Goal: Information Seeking & Learning: Check status

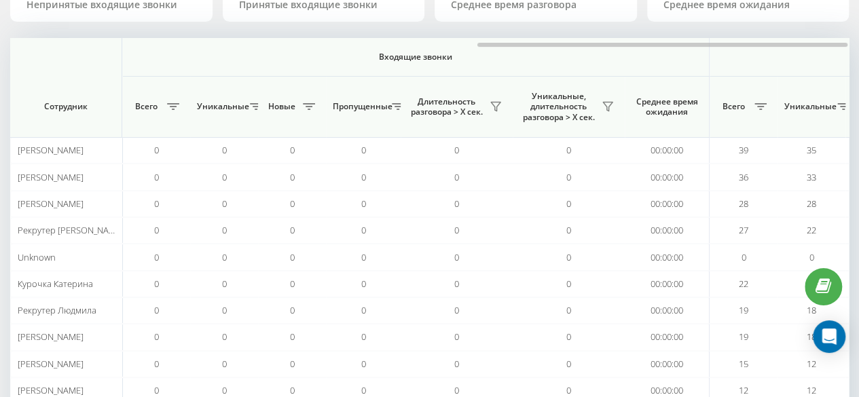
scroll to position [0, 1056]
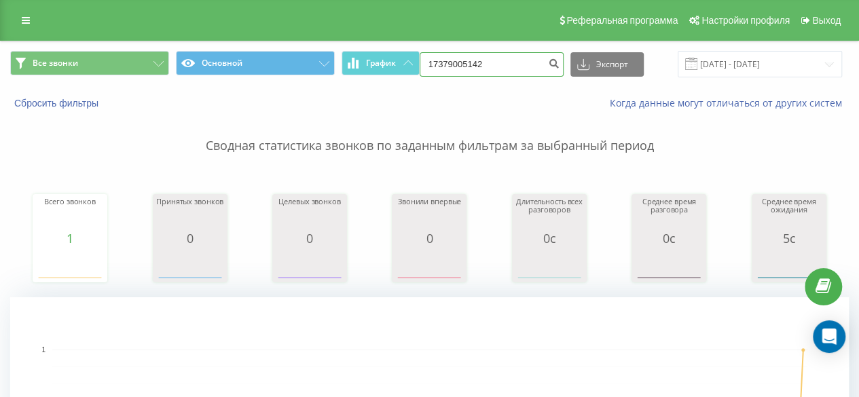
click at [532, 67] on input "17379005142" at bounding box center [492, 64] width 144 height 24
paste input "0689339611"
type input "0689339611"
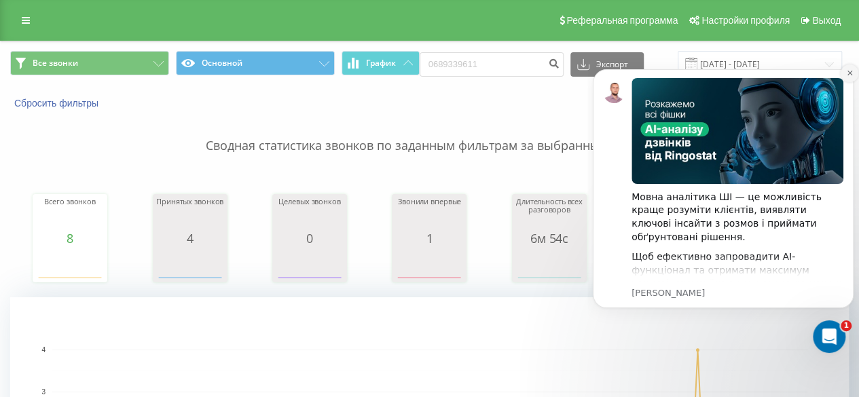
click at [843, 75] on button "Dismiss notification" at bounding box center [850, 74] width 18 height 18
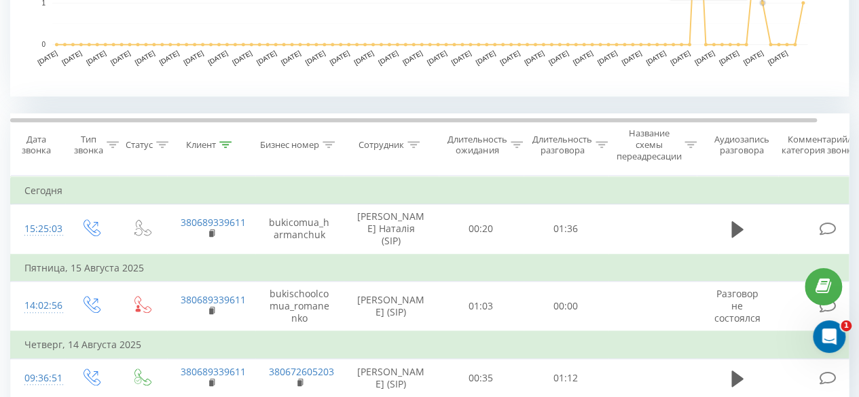
scroll to position [543, 0]
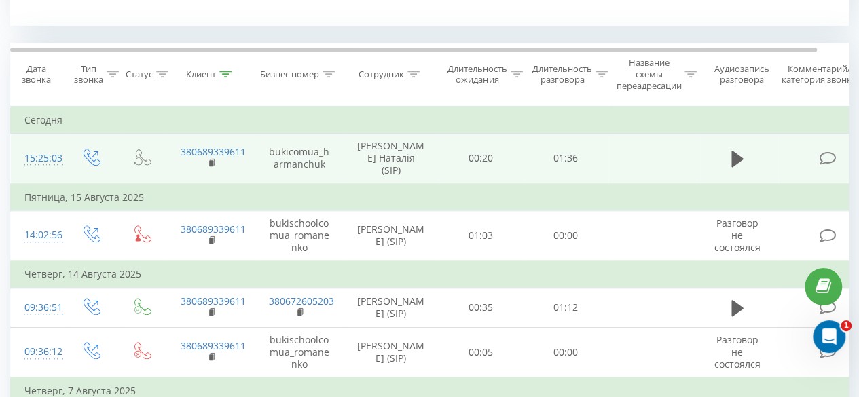
click at [726, 154] on td at bounding box center [738, 159] width 82 height 50
click at [737, 158] on icon at bounding box center [738, 158] width 12 height 19
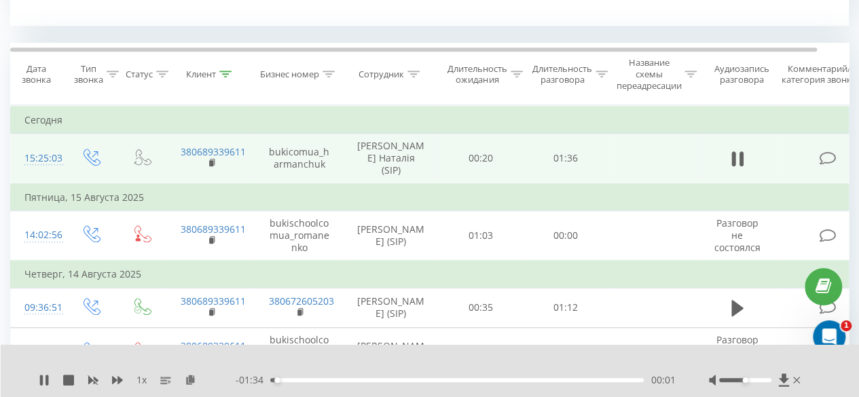
click at [126, 373] on div "1 x - 01:34 00:01 00:01" at bounding box center [430, 371] width 859 height 52
click at [120, 380] on icon at bounding box center [117, 380] width 11 height 8
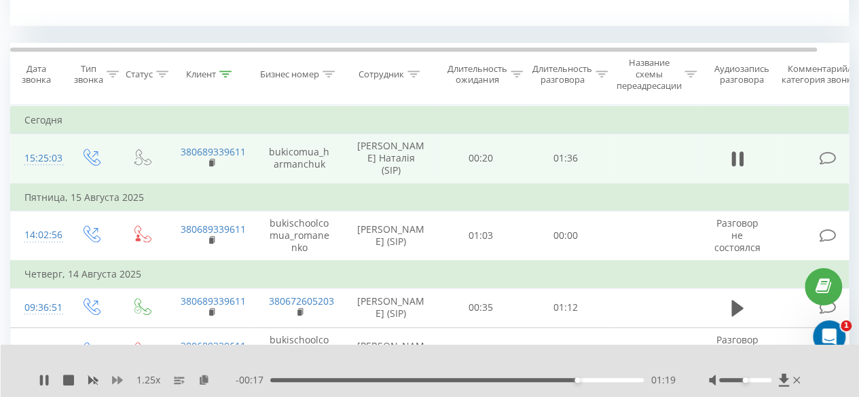
click at [116, 380] on icon at bounding box center [117, 380] width 11 height 8
